Goal: Task Accomplishment & Management: Manage account settings

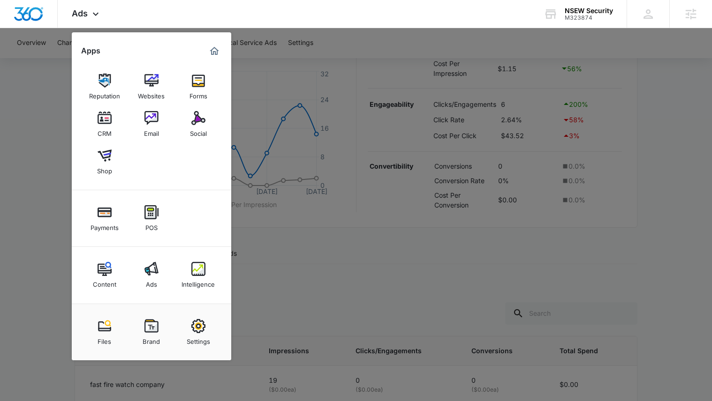
scroll to position [203, 0]
click at [299, 66] on div at bounding box center [356, 200] width 712 height 401
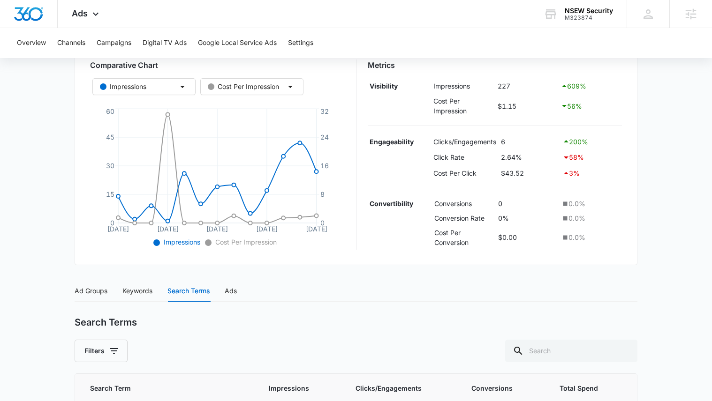
scroll to position [167, 0]
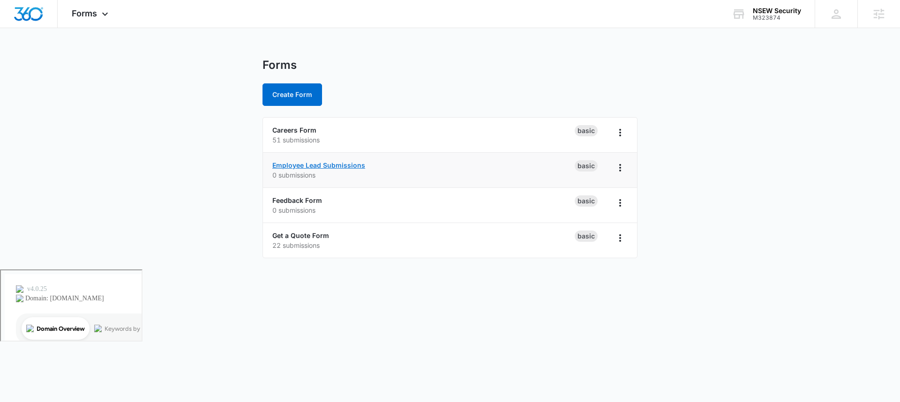
click at [327, 164] on link "Employee Lead Submissions" at bounding box center [318, 165] width 93 height 8
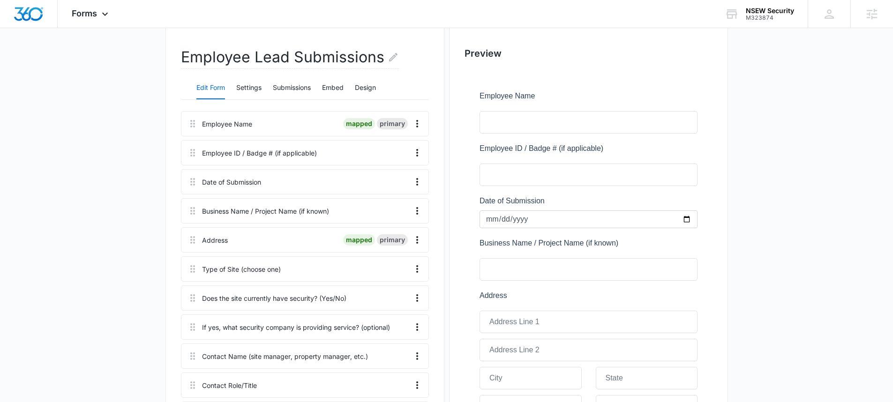
scroll to position [83, 0]
click at [191, 181] on icon at bounding box center [192, 179] width 11 height 11
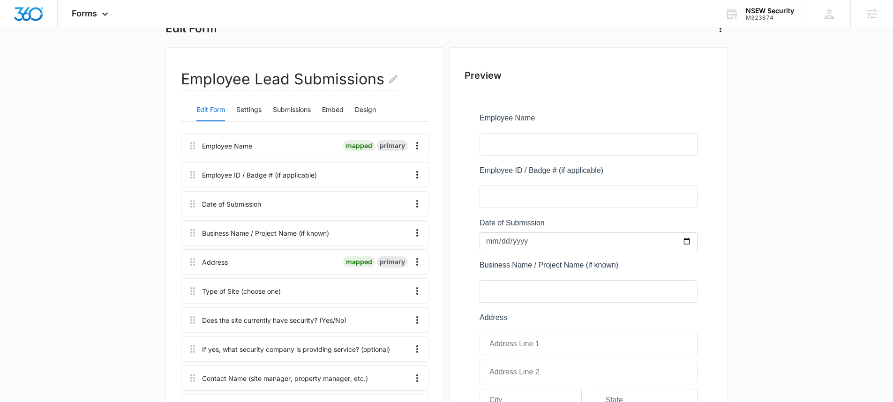
scroll to position [59, 0]
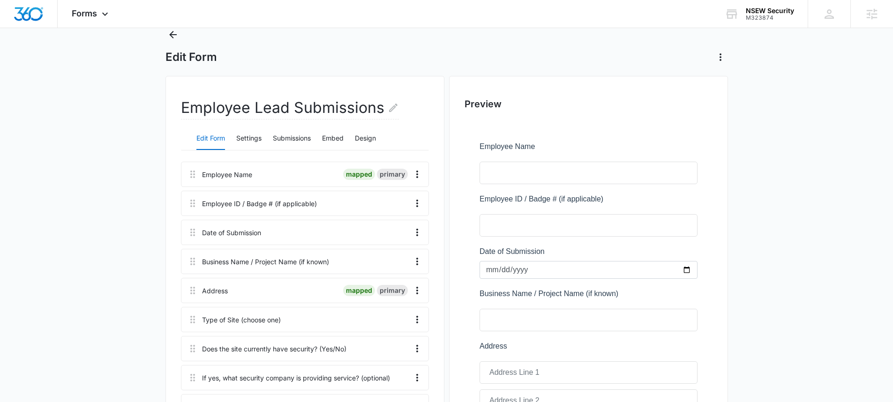
scroll to position [24, 0]
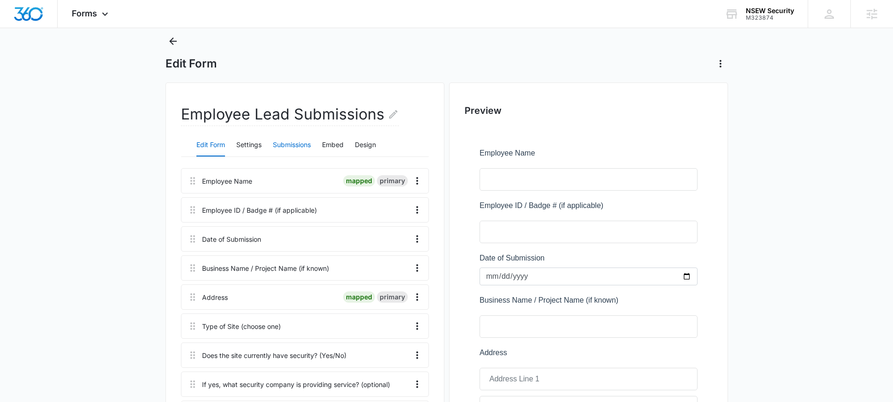
click at [304, 145] on button "Submissions" at bounding box center [292, 145] width 38 height 23
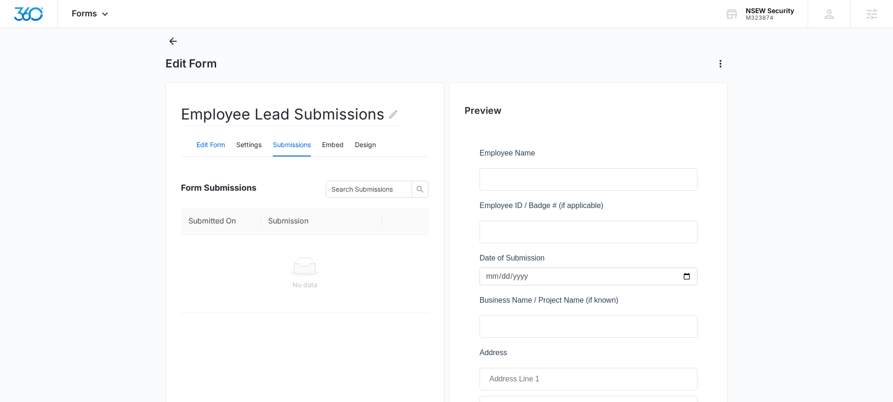
click at [211, 145] on button "Edit Form" at bounding box center [210, 145] width 29 height 23
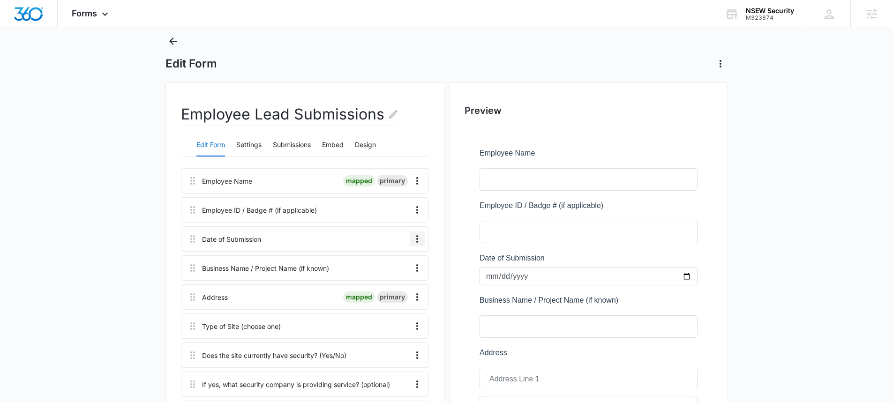
click at [419, 239] on icon "Overflow Menu" at bounding box center [417, 238] width 11 height 11
click at [399, 283] on div "Delete" at bounding box center [392, 279] width 20 height 7
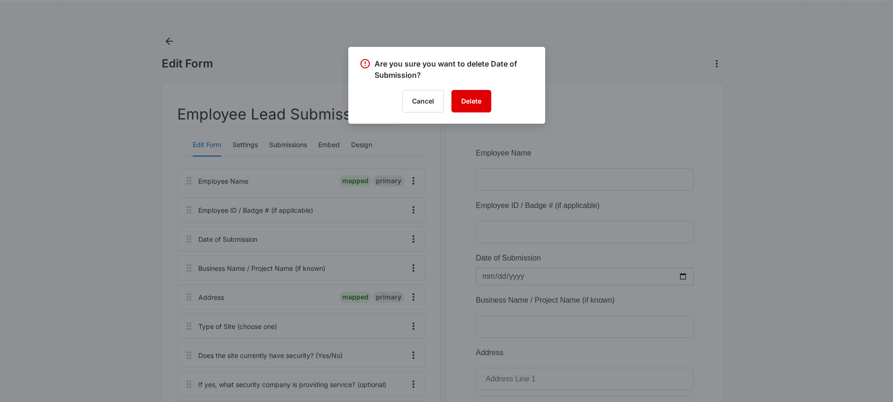
click at [472, 96] on button "Delete" at bounding box center [471, 101] width 40 height 23
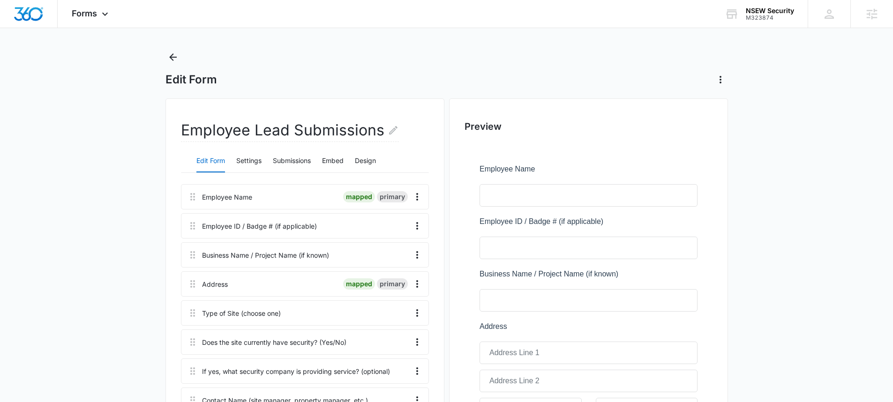
scroll to position [8, 0]
click at [413, 194] on icon "Overflow Menu" at bounding box center [417, 197] width 11 height 11
click at [413, 224] on button "Edit" at bounding box center [397, 224] width 53 height 14
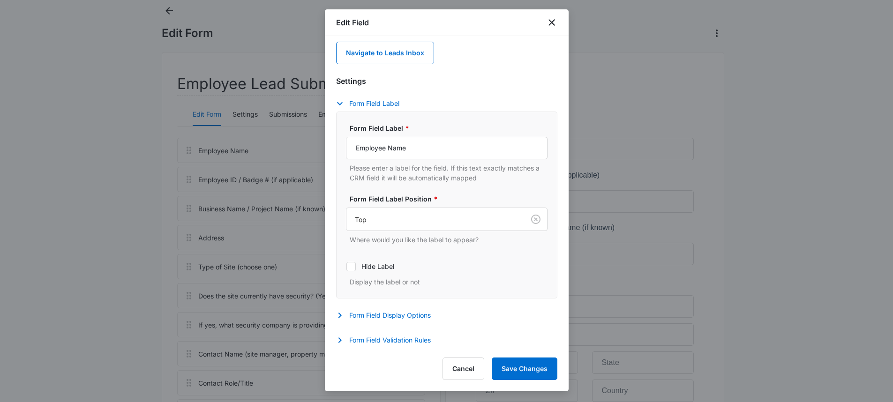
scroll to position [152, 0]
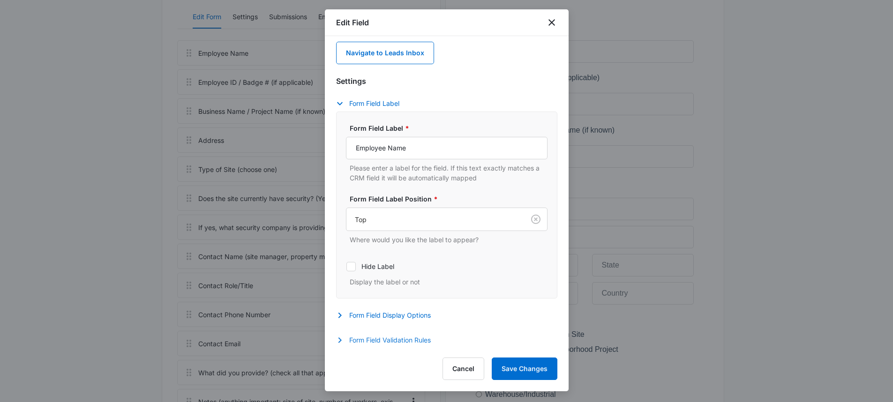
click at [402, 340] on button "Form Field Validation Rules" at bounding box center [388, 340] width 104 height 11
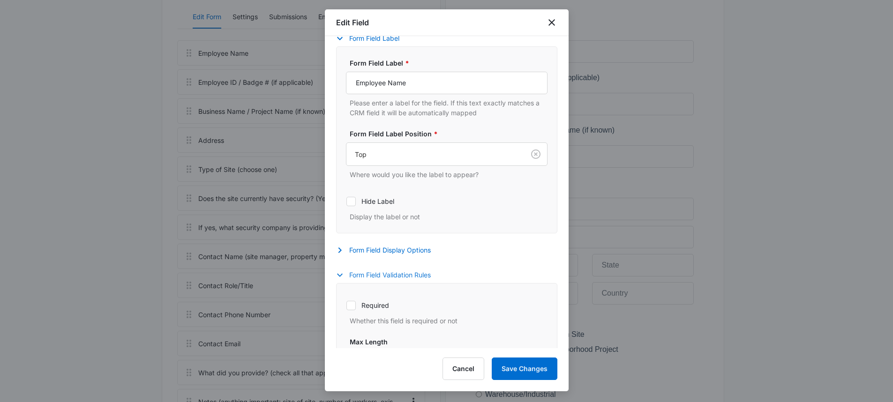
scroll to position [112, 0]
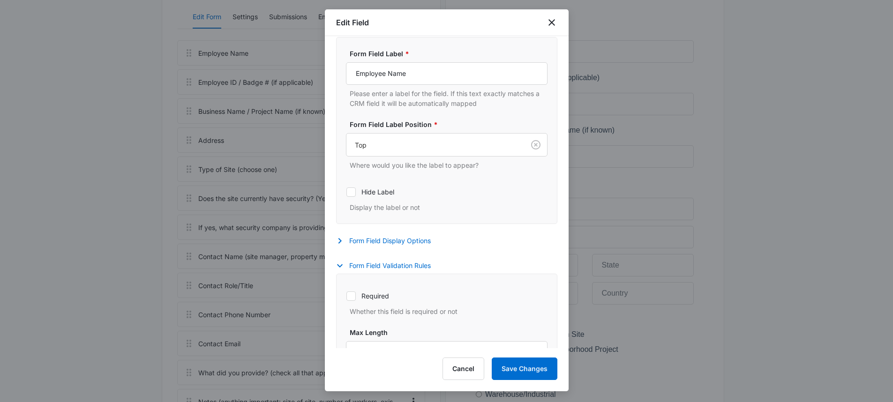
click at [373, 299] on label "Required" at bounding box center [447, 296] width 202 height 10
click at [346, 296] on input "Required" at bounding box center [346, 296] width 0 height 0
checkbox input "true"
click at [503, 370] on button "Save Changes" at bounding box center [525, 369] width 66 height 23
click at [503, 370] on div "Cancel Loading Save Changes" at bounding box center [493, 369] width 130 height 23
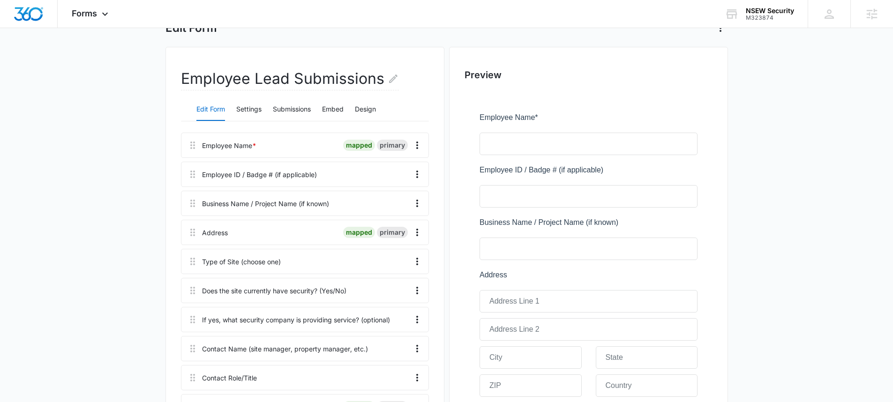
scroll to position [60, 0]
click at [418, 262] on icon "Overflow Menu" at bounding box center [417, 260] width 11 height 11
click at [412, 289] on icon "Overflow Menu" at bounding box center [417, 290] width 11 height 11
click at [412, 311] on button "Edit" at bounding box center [397, 316] width 53 height 14
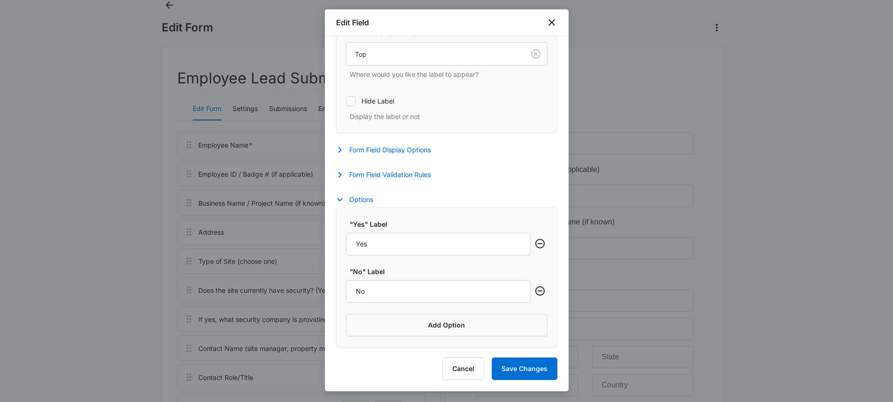
scroll to position [227, 0]
click at [414, 326] on button "Add Option" at bounding box center [447, 325] width 202 height 23
click at [412, 336] on input "Label" at bounding box center [438, 339] width 185 height 23
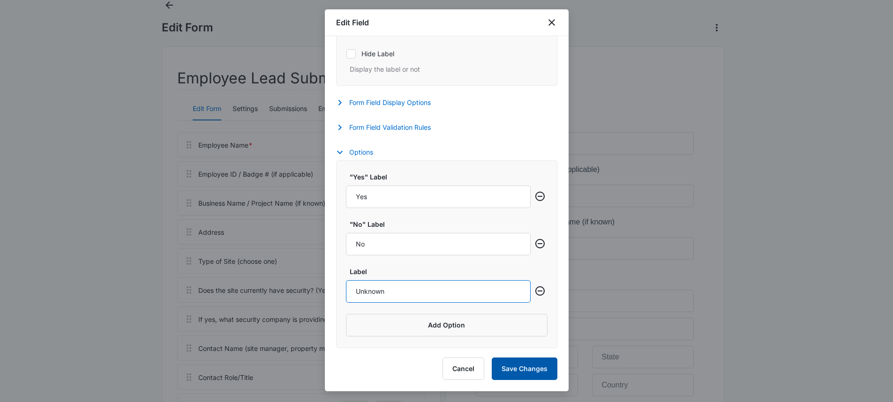
type input "Unknown"
click at [530, 374] on button "Save Changes" at bounding box center [525, 369] width 66 height 23
click at [390, 125] on button "Form Field Validation Rules" at bounding box center [388, 127] width 104 height 11
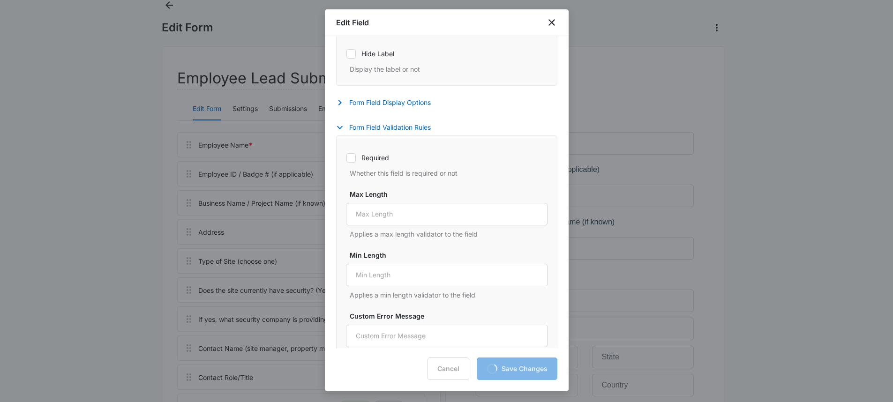
click at [371, 150] on div "Required Whether this field is required or not" at bounding box center [447, 162] width 202 height 31
click at [357, 156] on label "Required" at bounding box center [447, 158] width 202 height 10
click at [346, 158] on input "Required" at bounding box center [346, 158] width 0 height 0
checkbox input "true"
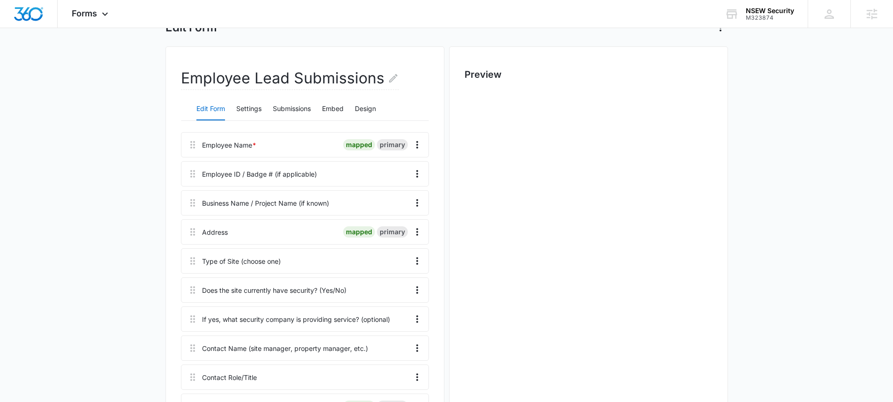
scroll to position [0, 0]
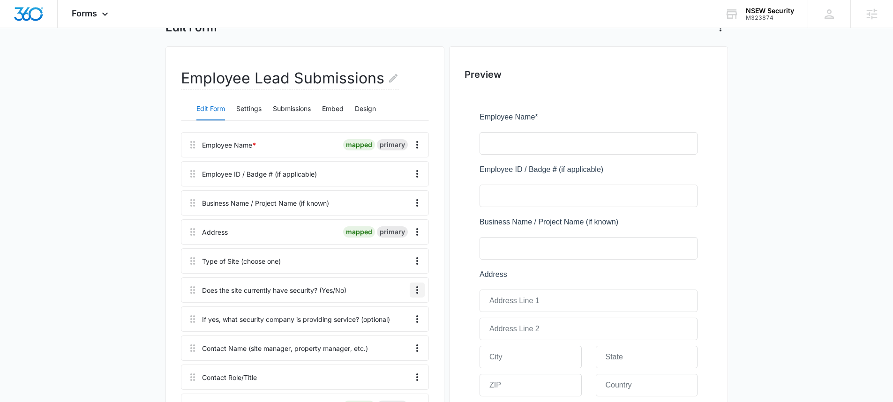
click at [419, 285] on icon "Overflow Menu" at bounding box center [417, 290] width 11 height 11
click at [406, 310] on button "Edit" at bounding box center [397, 316] width 53 height 14
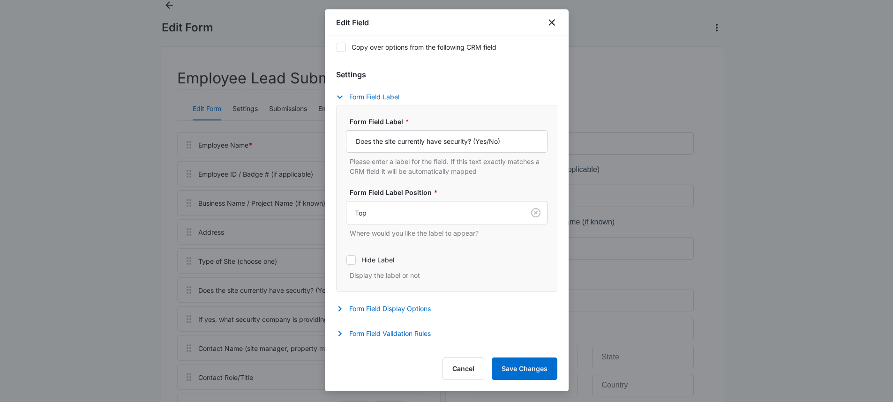
scroll to position [59, 0]
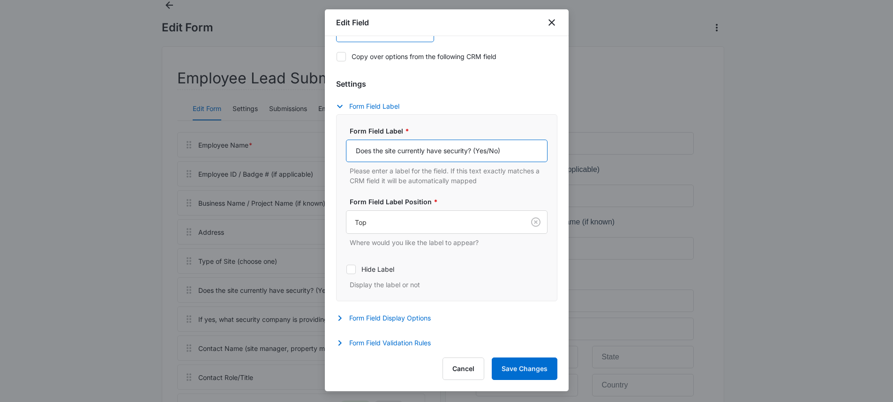
drag, startPoint x: 512, startPoint y: 151, endPoint x: 478, endPoint y: 149, distance: 34.3
click at [478, 149] on input "Does the site currently have security? (Yes/No)" at bounding box center [447, 151] width 202 height 23
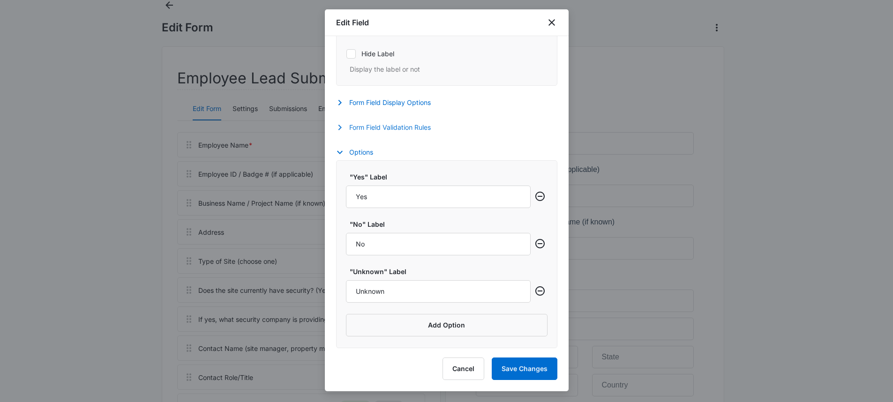
type input "Does the site currently have security?"
click at [378, 129] on button "Form Field Validation Rules" at bounding box center [388, 127] width 104 height 11
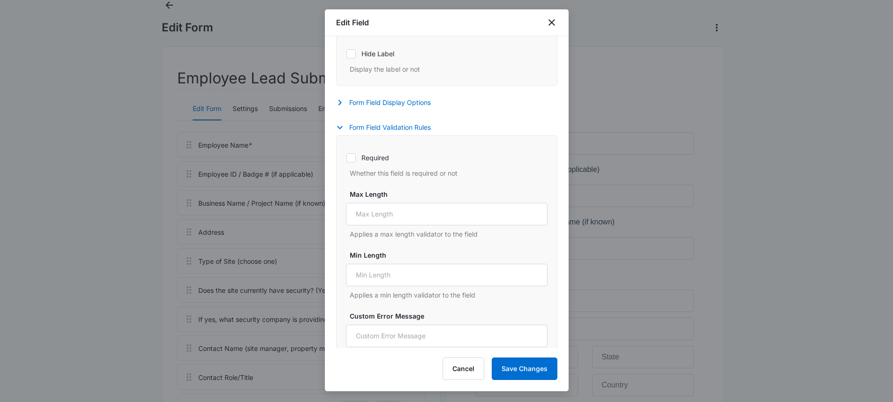
click at [378, 162] on label "Required" at bounding box center [447, 158] width 202 height 10
click at [346, 158] on input "Required" at bounding box center [346, 158] width 0 height 0
checkbox input "true"
click at [541, 367] on button "Save Changes" at bounding box center [525, 369] width 66 height 23
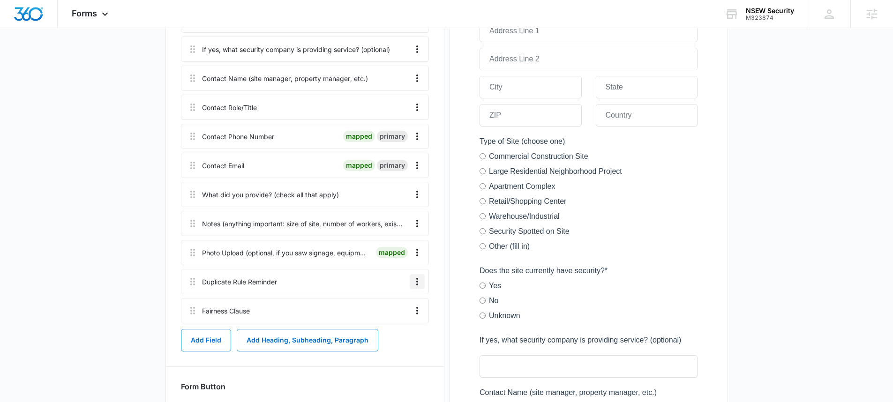
scroll to position [330, 0]
click at [414, 278] on icon "Overflow Menu" at bounding box center [417, 282] width 11 height 11
click at [408, 307] on button "Edit" at bounding box center [397, 308] width 53 height 14
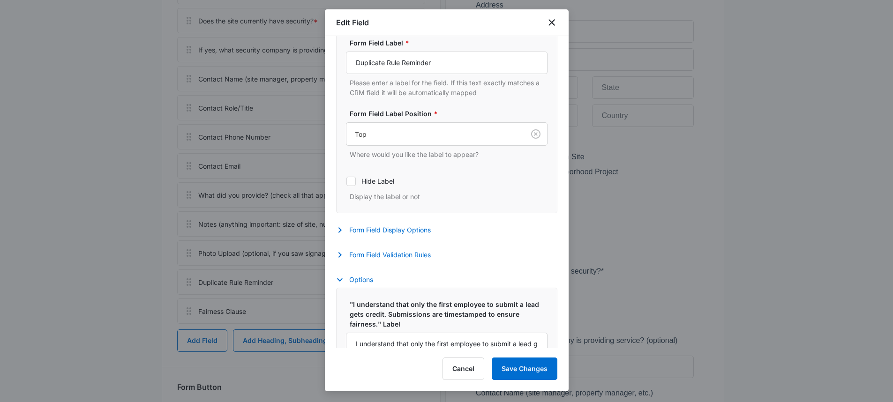
click at [392, 327] on label ""I understand that only the first employee to submit a lead gets credit. Submis…" at bounding box center [451, 315] width 202 height 30
click at [392, 333] on input "I understand that only the first employee to submit a lead gets credit. Submiss…" at bounding box center [447, 344] width 202 height 23
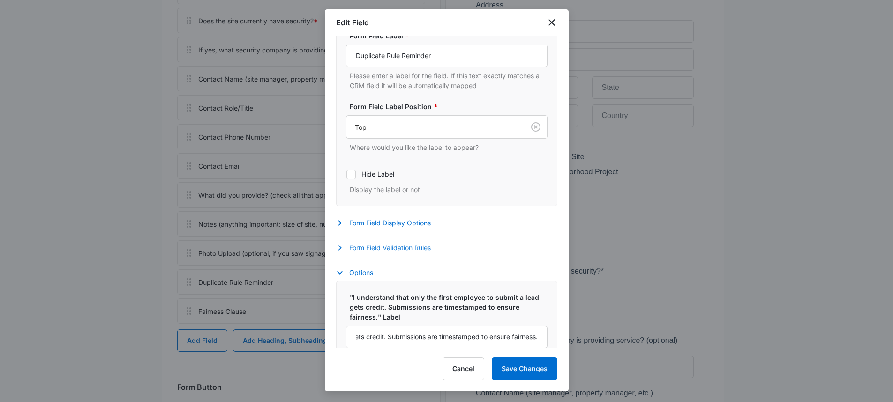
click at [382, 250] on button "Form Field Validation Rules" at bounding box center [388, 247] width 104 height 11
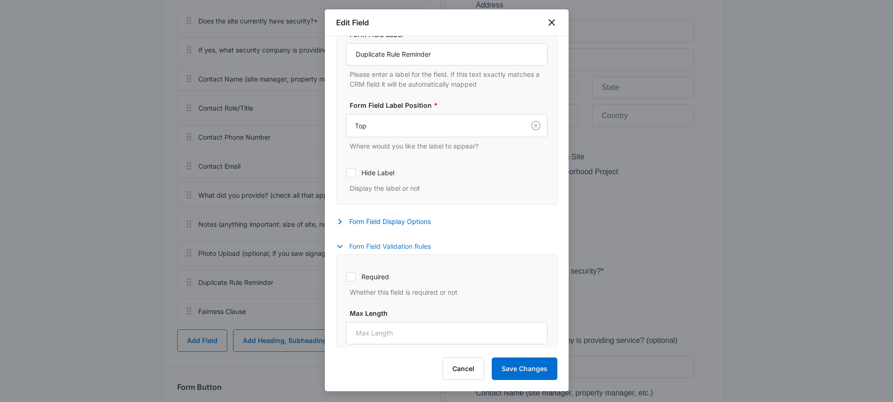
scroll to position [156, 0]
click at [383, 274] on label "Required" at bounding box center [447, 276] width 202 height 10
click at [346, 276] on input "Required" at bounding box center [346, 276] width 0 height 0
checkbox input "true"
click at [509, 376] on button "Save Changes" at bounding box center [525, 369] width 66 height 23
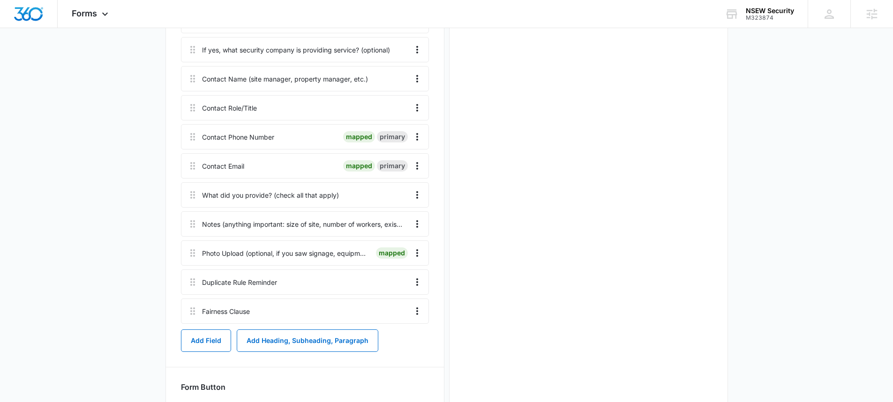
scroll to position [0, 0]
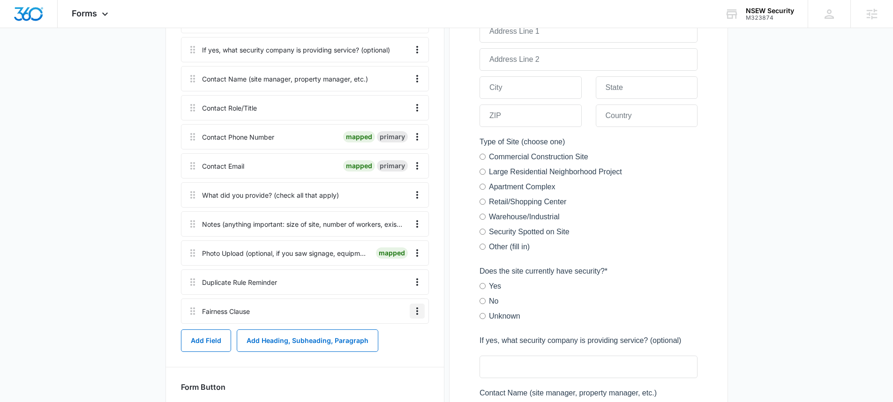
click at [422, 312] on icon "Overflow Menu" at bounding box center [417, 311] width 11 height 11
click at [405, 334] on button "Edit" at bounding box center [397, 337] width 53 height 14
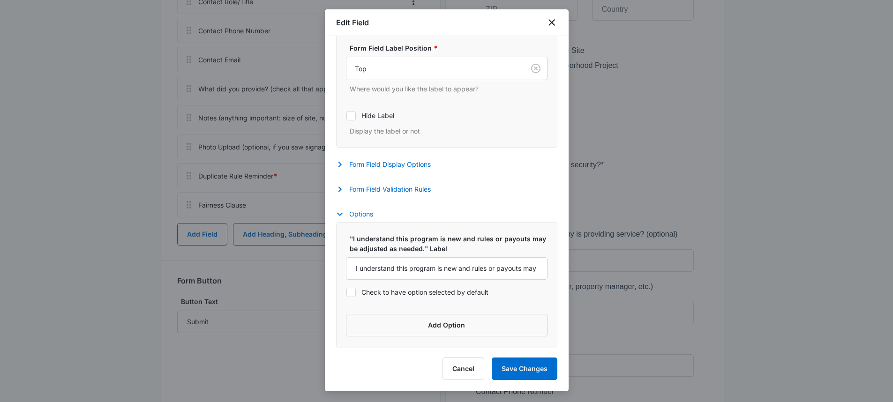
scroll to position [439, 0]
click at [424, 183] on div "Settings Form Field Label Form Field Label * Fairness Clause Please enter a lab…" at bounding box center [446, 61] width 221 height 273
click at [421, 188] on button "Form Field Validation Rules" at bounding box center [388, 189] width 104 height 11
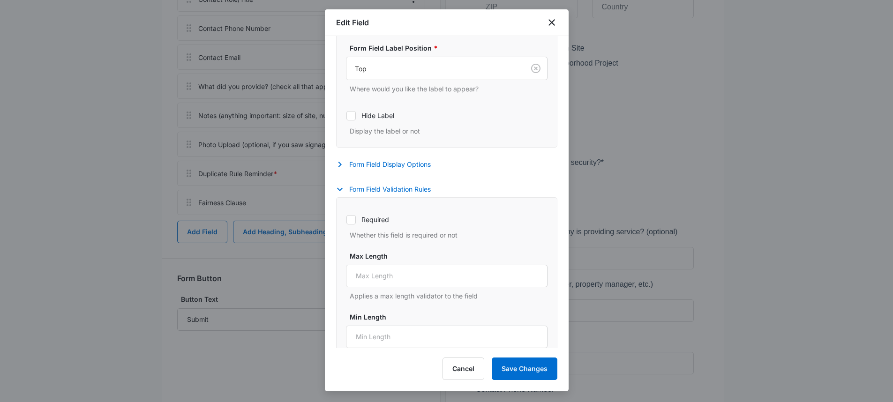
click at [350, 218] on icon at bounding box center [351, 220] width 8 height 8
click at [346, 219] on input "Required" at bounding box center [346, 219] width 0 height 0
checkbox input "true"
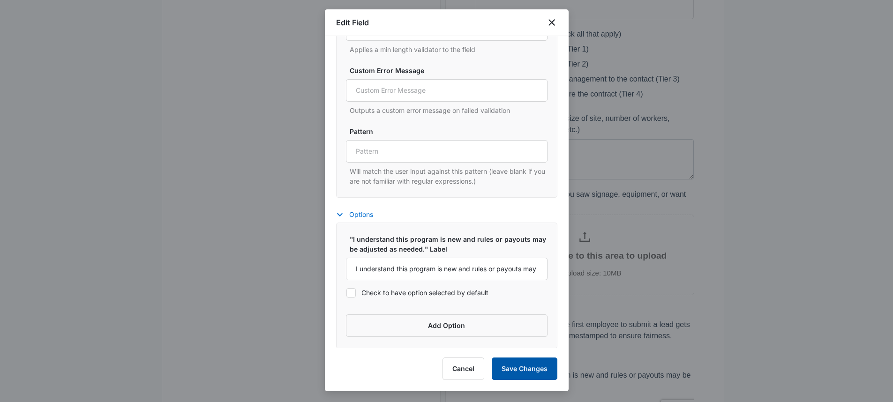
scroll to position [521, 0]
click at [526, 368] on button "Save Changes" at bounding box center [525, 369] width 66 height 23
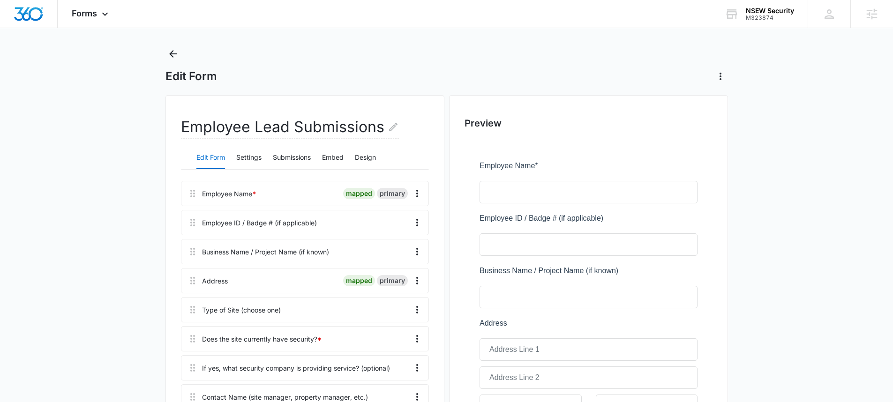
scroll to position [10, 0]
